Goal: Check status: Check status

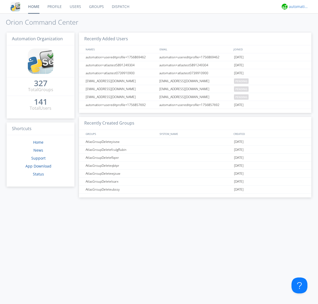
click at [298, 7] on div "automation+atlas" at bounding box center [299, 6] width 20 height 5
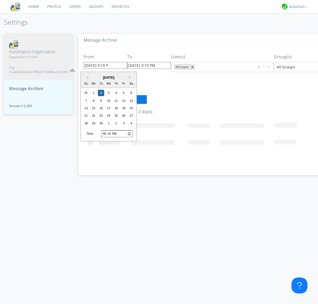
type input "[DATE] 9:10 PM"
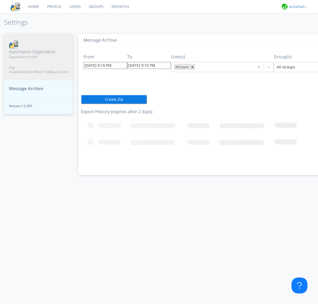
click at [298, 7] on div "automation+atlas" at bounding box center [299, 6] width 20 height 5
